Goal: Transaction & Acquisition: Book appointment/travel/reservation

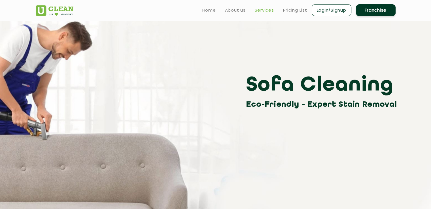
click at [268, 10] on link "Services" at bounding box center [264, 10] width 19 height 7
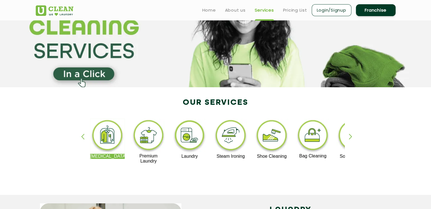
scroll to position [38, 0]
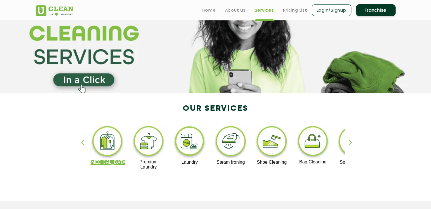
click at [350, 143] on div "button" at bounding box center [353, 148] width 9 height 16
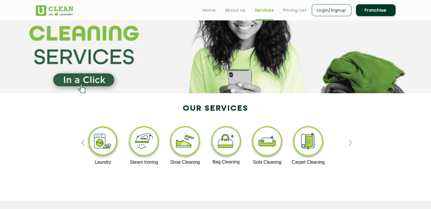
click at [350, 143] on div "button" at bounding box center [353, 148] width 9 height 16
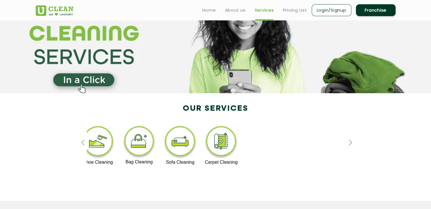
click at [80, 143] on div "[MEDICAL_DATA] Premium Laundry Laundry Steam Ironing Shoe Cleaning Bag Cleaning…" at bounding box center [215, 150] width 368 height 102
click at [171, 151] on img at bounding box center [180, 142] width 35 height 35
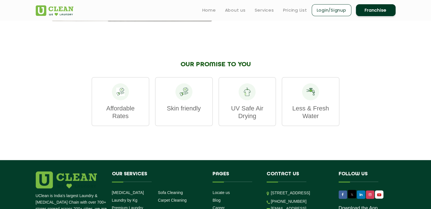
scroll to position [763, 0]
